Goal: Task Accomplishment & Management: Use online tool/utility

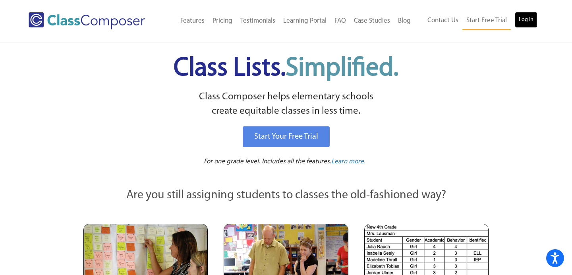
click at [532, 15] on link "Log In" at bounding box center [526, 20] width 23 height 16
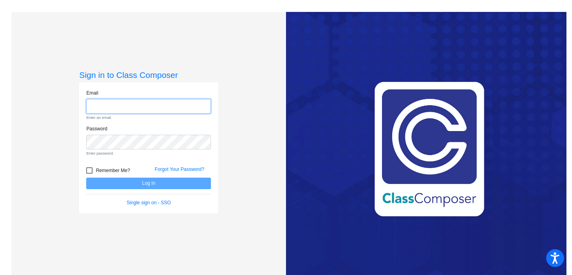
type input "flowerm@crcsd.org"
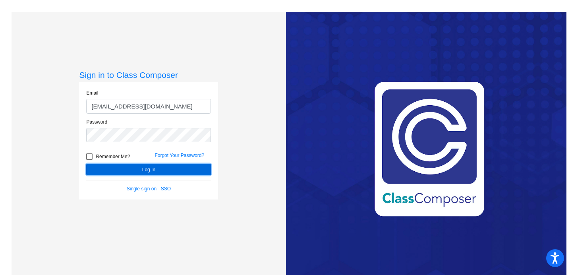
click at [187, 174] on button "Log In" at bounding box center [148, 170] width 125 height 12
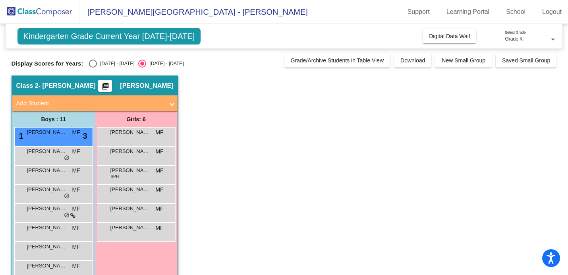
click at [95, 61] on div "Select an option" at bounding box center [93, 64] width 8 height 8
click at [93, 68] on input "2024 - 2025" at bounding box center [93, 68] width 0 height 0
radio input "true"
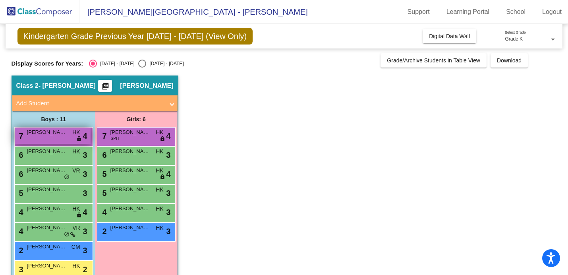
click at [61, 139] on div "7 Syvanen Delgado HK lock do_not_disturb_alt 4" at bounding box center [53, 135] width 76 height 16
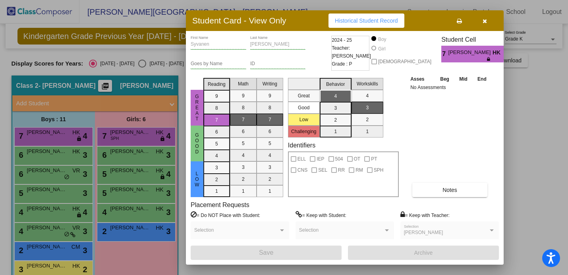
click at [486, 19] on button "button" at bounding box center [484, 21] width 25 height 14
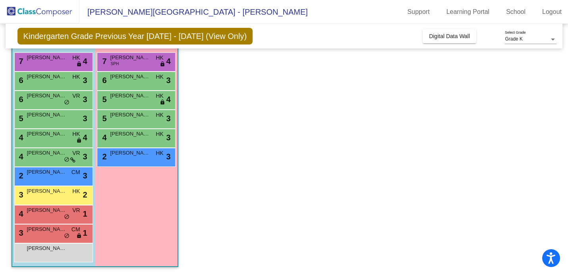
scroll to position [74, 0]
